Goal: Task Accomplishment & Management: Complete application form

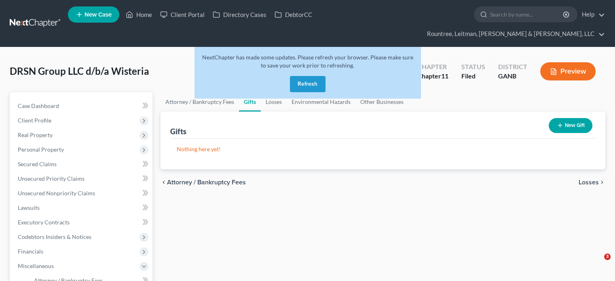
click at [302, 76] on button "Refresh" at bounding box center [308, 84] width 36 height 16
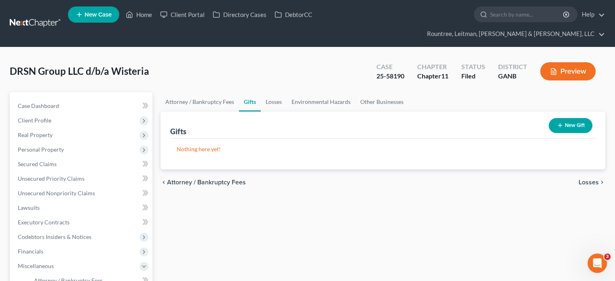
click at [210, 179] on span "Attorney / Bankruptcy Fees" at bounding box center [206, 182] width 79 height 6
select select "2"
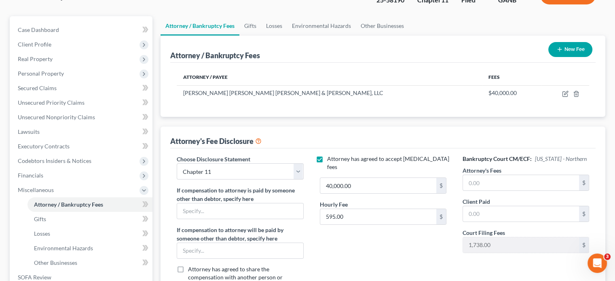
scroll to position [81, 0]
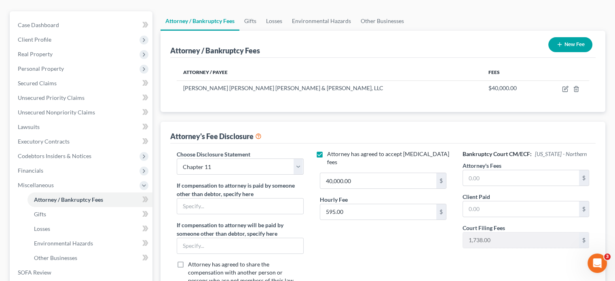
click at [578, 37] on button "New Fee" at bounding box center [571, 44] width 44 height 15
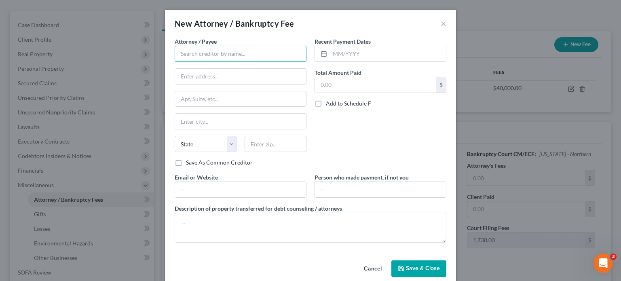
click at [253, 53] on input "text" at bounding box center [241, 54] width 132 height 16
type input "[PERSON_NAME] [PERSON_NAME] [PERSON_NAME] [PERSON_NAME]"
type input "[STREET_ADDRESS][PERSON_NAME]"
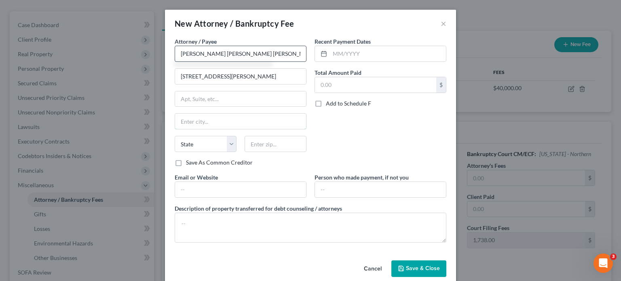
type input "[GEOGRAPHIC_DATA]"
select select "10"
type input "30329"
type input "[PERSON_NAME][EMAIL_ADDRESS][DOMAIN_NAME]"
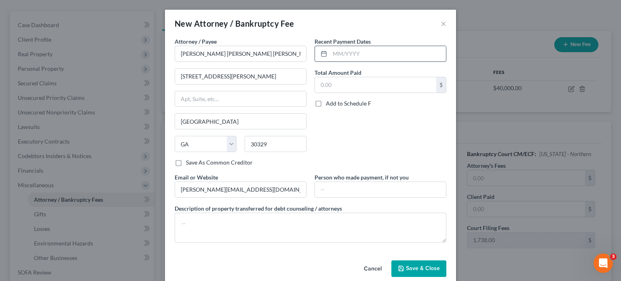
click at [346, 55] on input "text" at bounding box center [388, 53] width 116 height 15
type input "07/2011"
click at [359, 83] on input "text" at bounding box center [375, 84] width 121 height 15
type input "10,000.00"
click at [277, 190] on input "[PERSON_NAME][EMAIL_ADDRESS][DOMAIN_NAME]" at bounding box center [240, 189] width 131 height 15
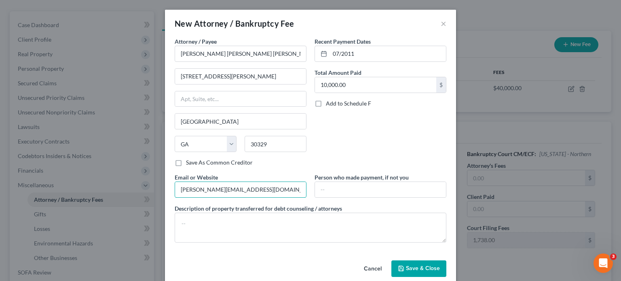
drag, startPoint x: 277, startPoint y: 190, endPoint x: 92, endPoint y: 187, distance: 184.9
click at [105, 183] on div "New Attorney / Bankruptcy Fee × Attorney / [PERSON_NAME] * [PERSON_NAME] [PERSO…" at bounding box center [310, 140] width 621 height 281
type input "[DOMAIN_NAME]"
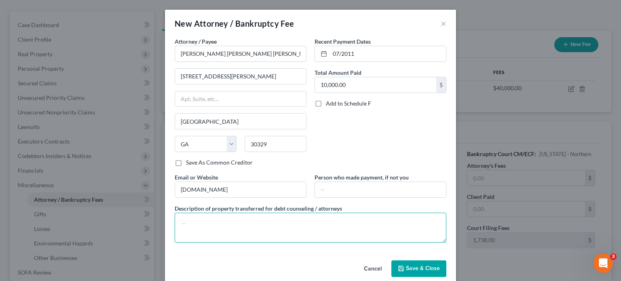
click at [215, 222] on textarea at bounding box center [311, 228] width 272 height 30
type textarea "P"
type textarea "r"
type textarea "[MEDICAL_DATA] for potential Ch. 7 filing"
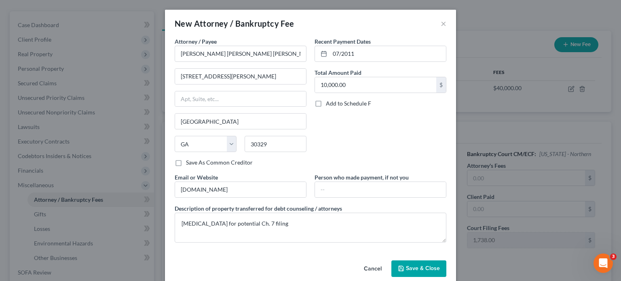
click at [419, 266] on span "Save & Close" at bounding box center [423, 268] width 34 height 7
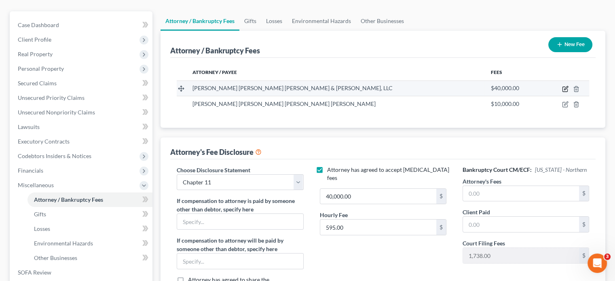
click at [565, 86] on icon "button" at bounding box center [565, 89] width 6 height 6
select select "10"
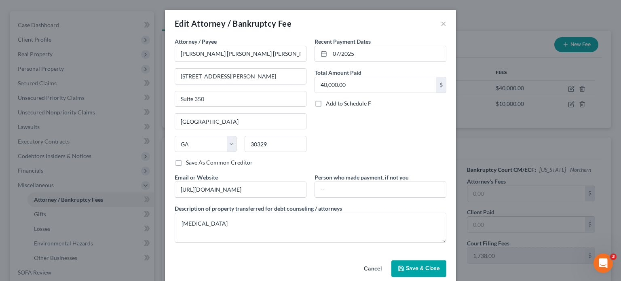
drag, startPoint x: 256, startPoint y: 189, endPoint x: 1, endPoint y: 173, distance: 255.4
click at [15, 174] on div "Edit Attorney / Bankruptcy Fee × Attorney / Payee * [PERSON_NAME] [PERSON_NAME]…" at bounding box center [310, 140] width 621 height 281
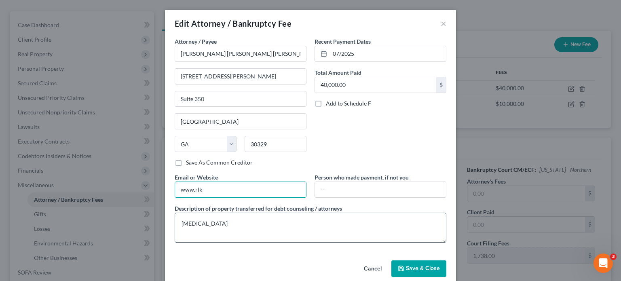
type input "[DOMAIN_NAME]"
click at [179, 221] on textarea "[MEDICAL_DATA]" at bounding box center [311, 228] width 272 height 30
type textarea "Ch. 11 [MEDICAL_DATA] and filing fee"
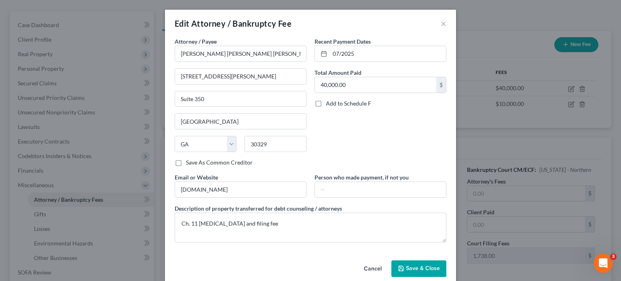
click at [425, 264] on button "Save & Close" at bounding box center [419, 269] width 55 height 17
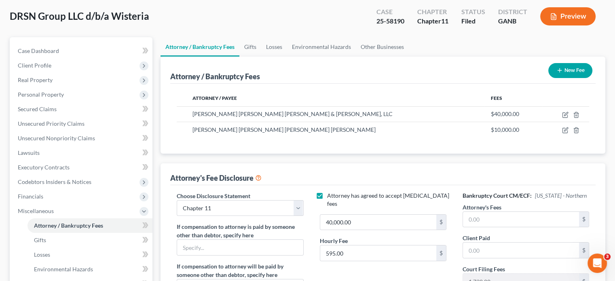
scroll to position [0, 0]
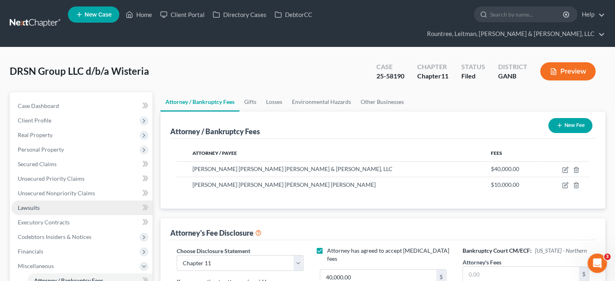
click at [30, 204] on span "Lawsuits" at bounding box center [29, 207] width 22 height 7
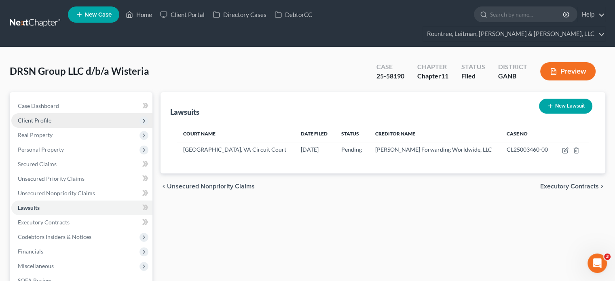
click at [36, 117] on span "Client Profile" at bounding box center [35, 120] width 34 height 7
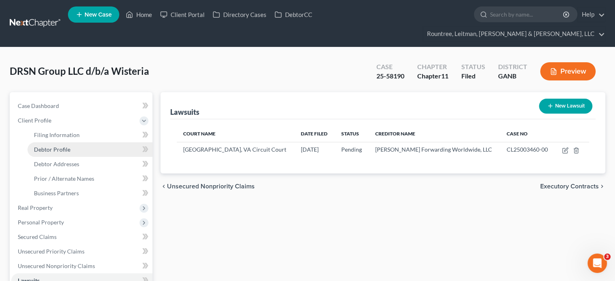
click at [49, 146] on span "Debtor Profile" at bounding box center [52, 149] width 36 height 7
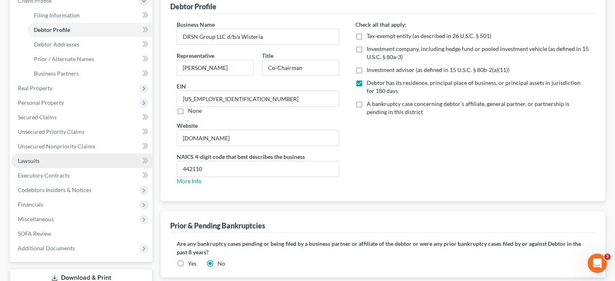
scroll to position [163, 0]
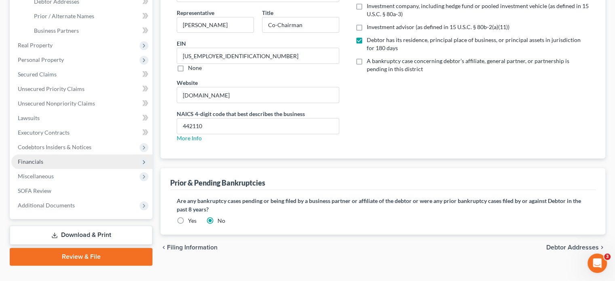
click at [35, 158] on span "Financials" at bounding box center [30, 161] width 25 height 7
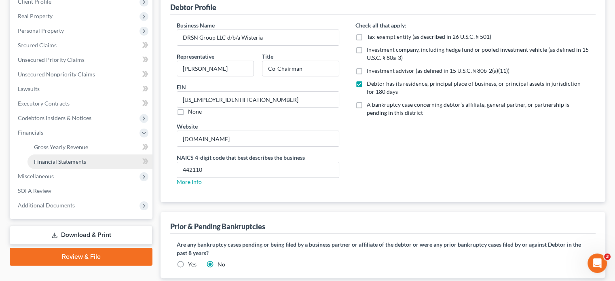
click at [65, 158] on span "Financial Statements" at bounding box center [60, 161] width 52 height 7
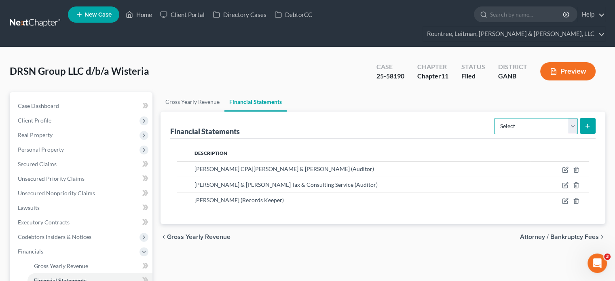
click at [570, 118] on select "Select Auditor Bookkeeper Creditor Pension Contribution Records Keeper Tax Cons…" at bounding box center [536, 126] width 84 height 16
select select "records_keeper"
click at [495, 118] on select "Select Auditor Bookkeeper Creditor Pension Contribution Records Keeper Tax Cons…" at bounding box center [536, 126] width 84 height 16
click at [591, 123] on icon "submit" at bounding box center [588, 126] width 6 height 6
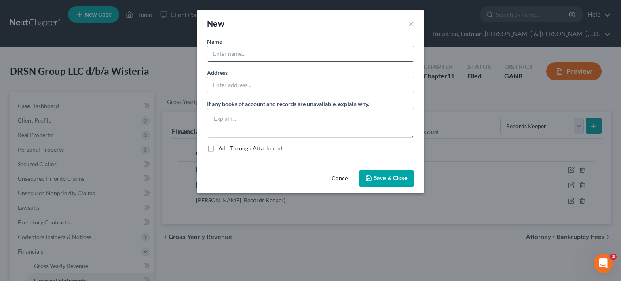
click at [275, 55] on input "text" at bounding box center [311, 53] width 206 height 15
type input "S"
type input "[PERSON_NAME]"
click at [387, 178] on span "Save & Close" at bounding box center [391, 178] width 34 height 7
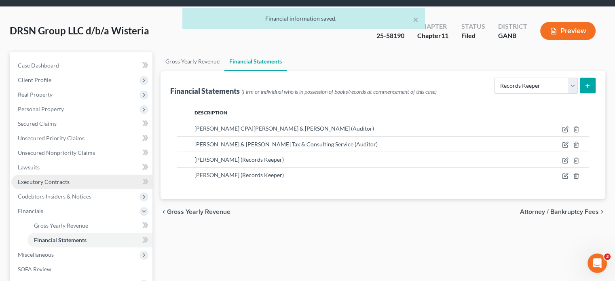
scroll to position [119, 0]
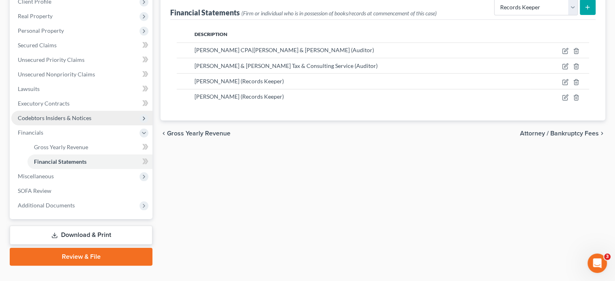
click at [48, 114] on span "Codebtors Insiders & Notices" at bounding box center [55, 117] width 74 height 7
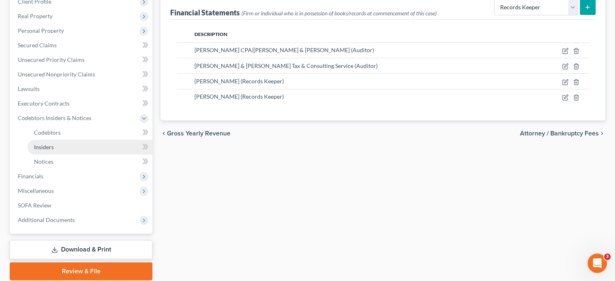
click at [47, 144] on span "Insiders" at bounding box center [44, 147] width 20 height 7
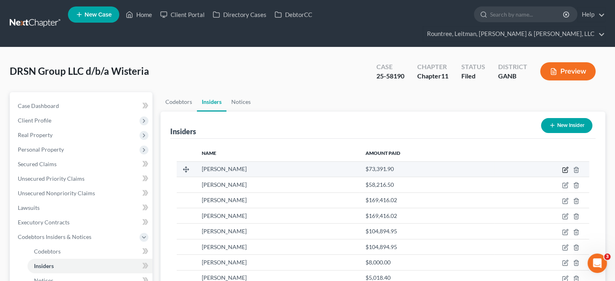
click at [564, 167] on icon "button" at bounding box center [565, 170] width 6 height 6
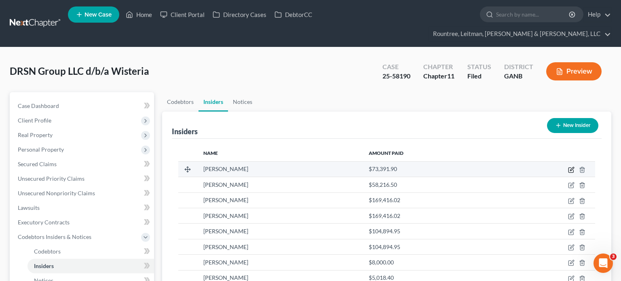
select select "10"
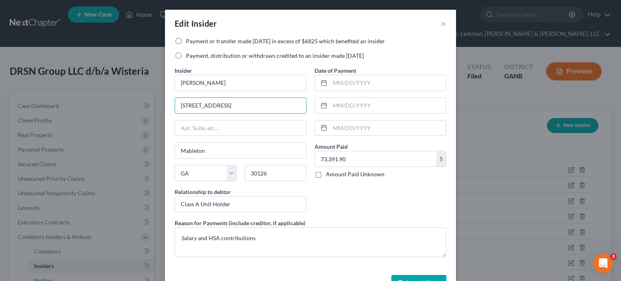
drag, startPoint x: 265, startPoint y: 103, endPoint x: 38, endPoint y: 87, distance: 226.7
click at [45, 86] on div "Edit Insider × Payment or transfer made [DATE] in excess of $6825 which benefit…" at bounding box center [310, 140] width 621 height 281
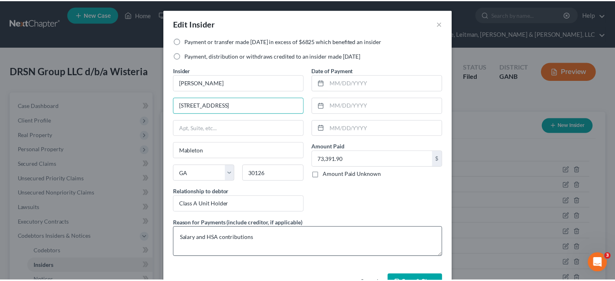
scroll to position [25, 0]
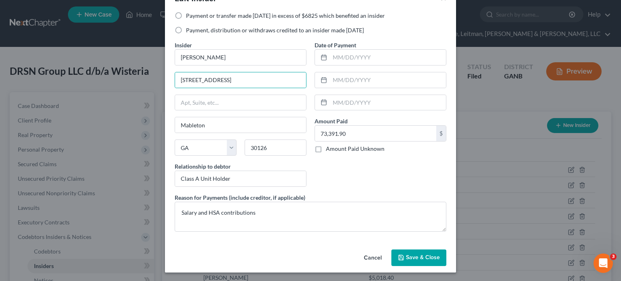
click at [434, 260] on button "Save & Close" at bounding box center [419, 258] width 55 height 17
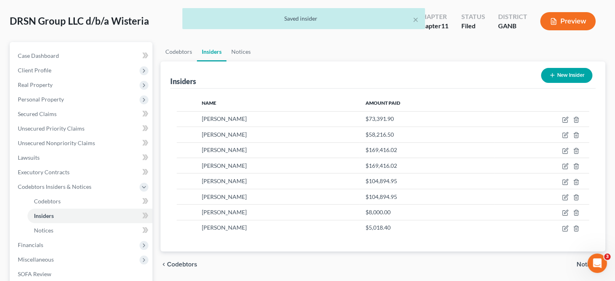
scroll to position [133, 0]
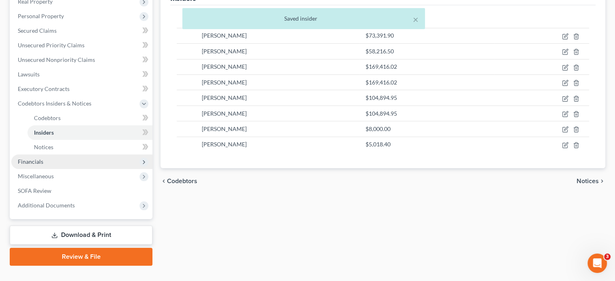
click at [40, 158] on span "Financials" at bounding box center [30, 161] width 25 height 7
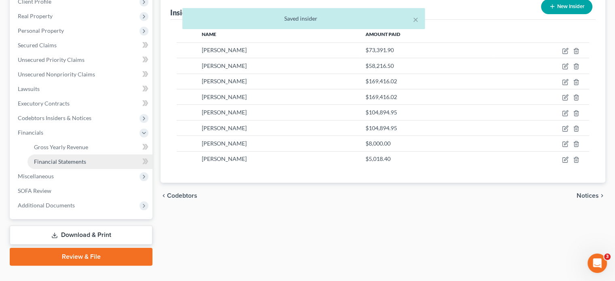
click at [55, 158] on span "Financial Statements" at bounding box center [60, 161] width 52 height 7
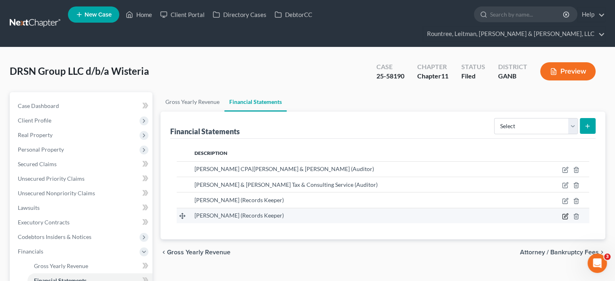
click at [567, 213] on icon "button" at bounding box center [565, 216] width 6 height 6
select select "records_keeper"
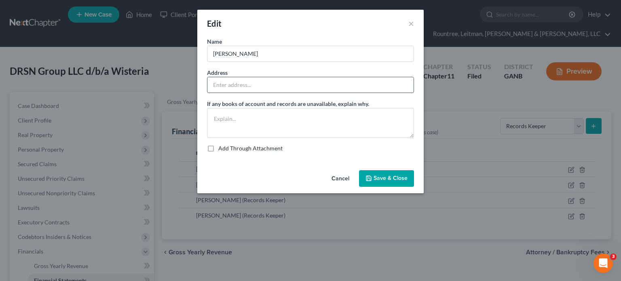
click at [226, 83] on input "text" at bounding box center [311, 84] width 206 height 15
paste input "[STREET_ADDRESS]"
type input "[STREET_ADDRESS]"
click at [396, 177] on span "Save & Close" at bounding box center [391, 178] width 34 height 7
